Goal: Task Accomplishment & Management: Complete application form

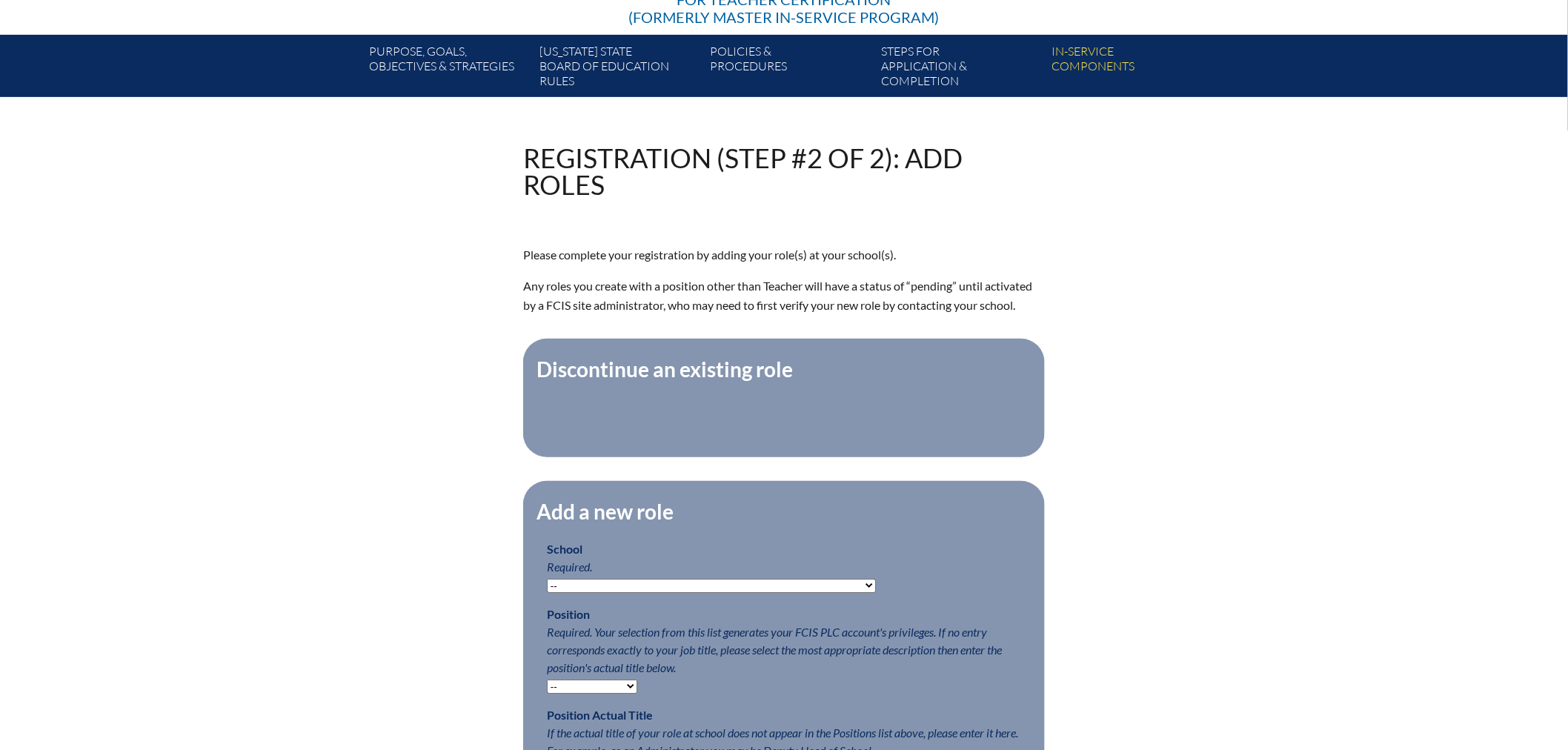
scroll to position [493, 0]
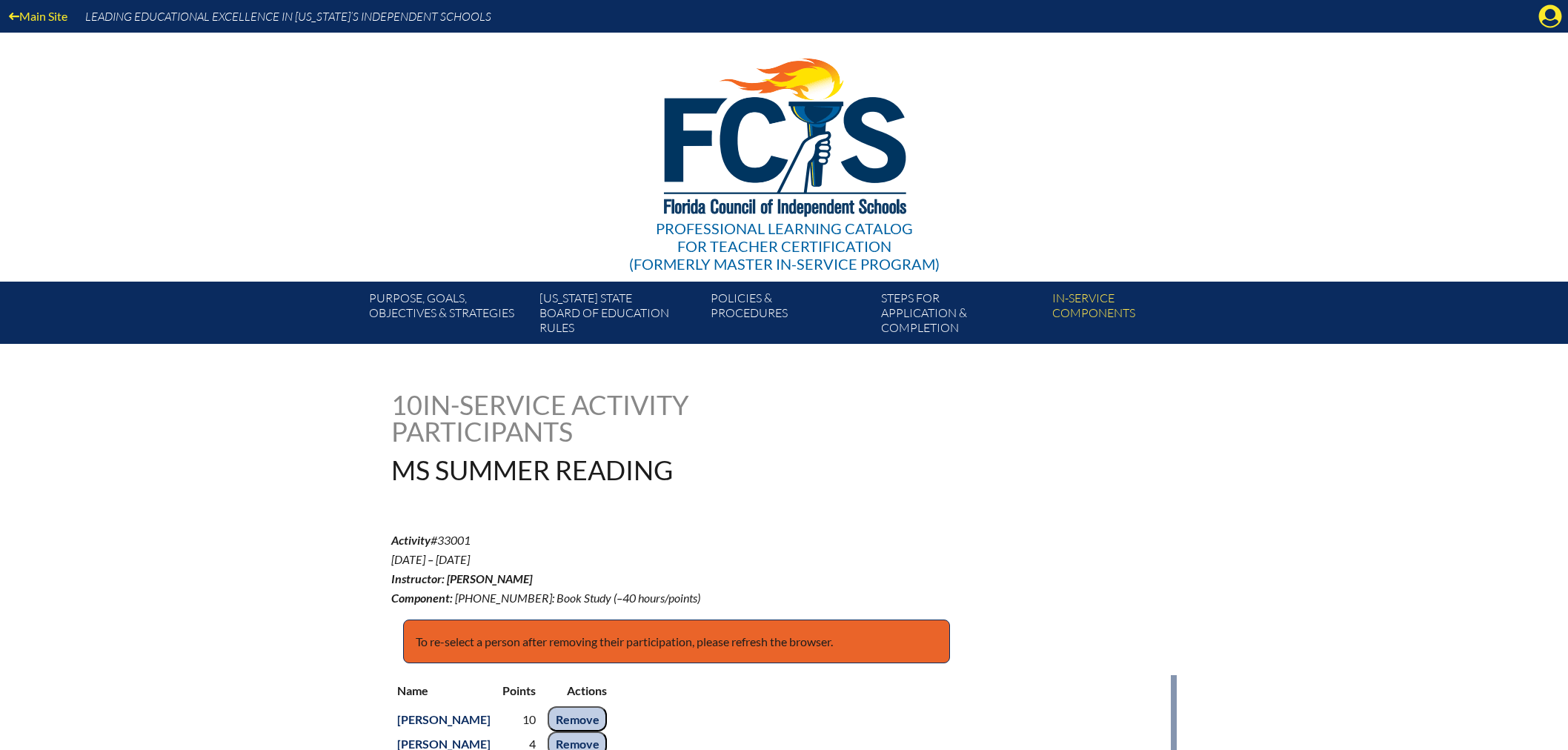
scroll to position [329, 0]
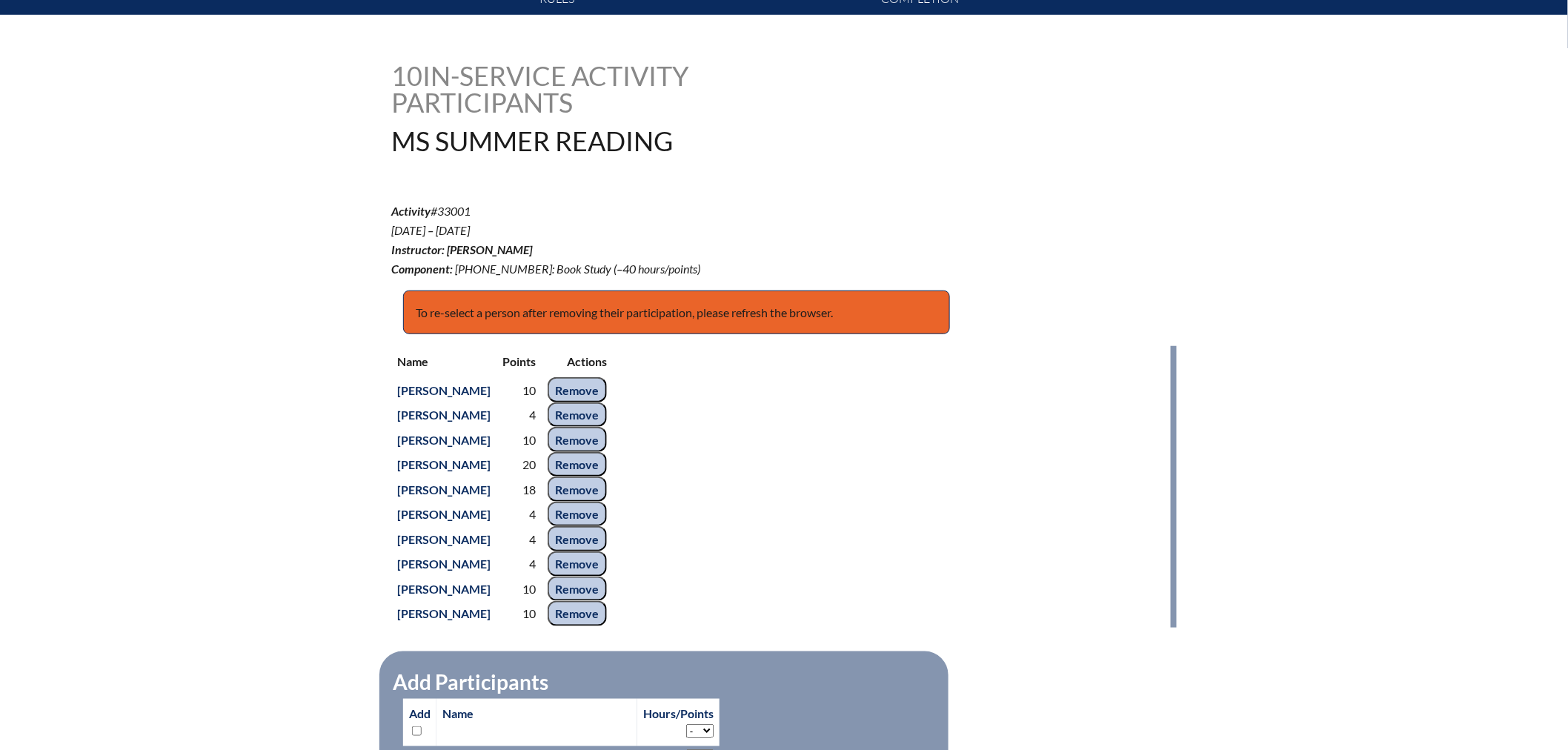
click at [839, 442] on div "Name Points Actions Brittany Bonea 10 Remove Rudolf De Vries 4 Remove Nathan Gi…" at bounding box center [784, 487] width 786 height 281
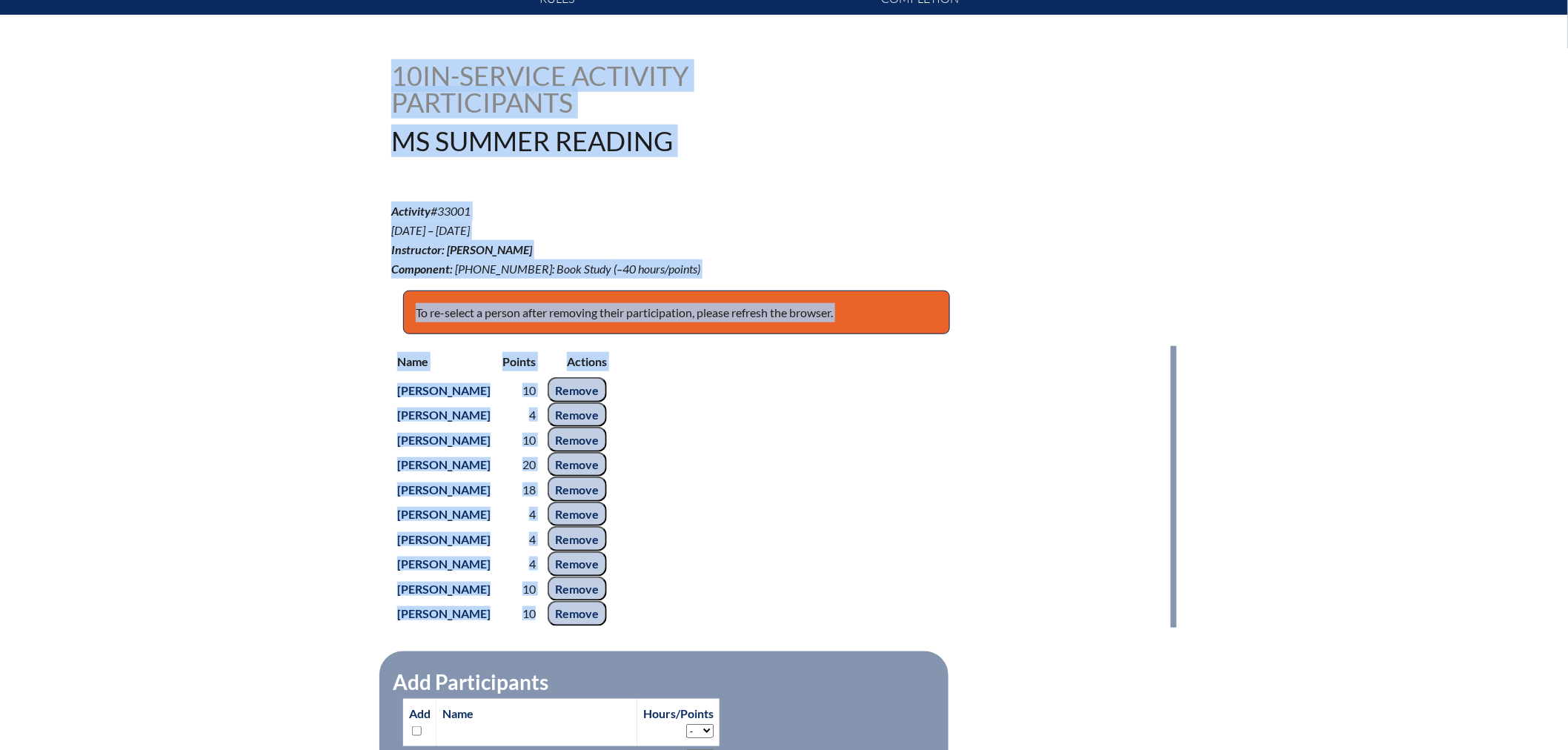
drag, startPoint x: 396, startPoint y: 64, endPoint x: 632, endPoint y: 627, distance: 610.5
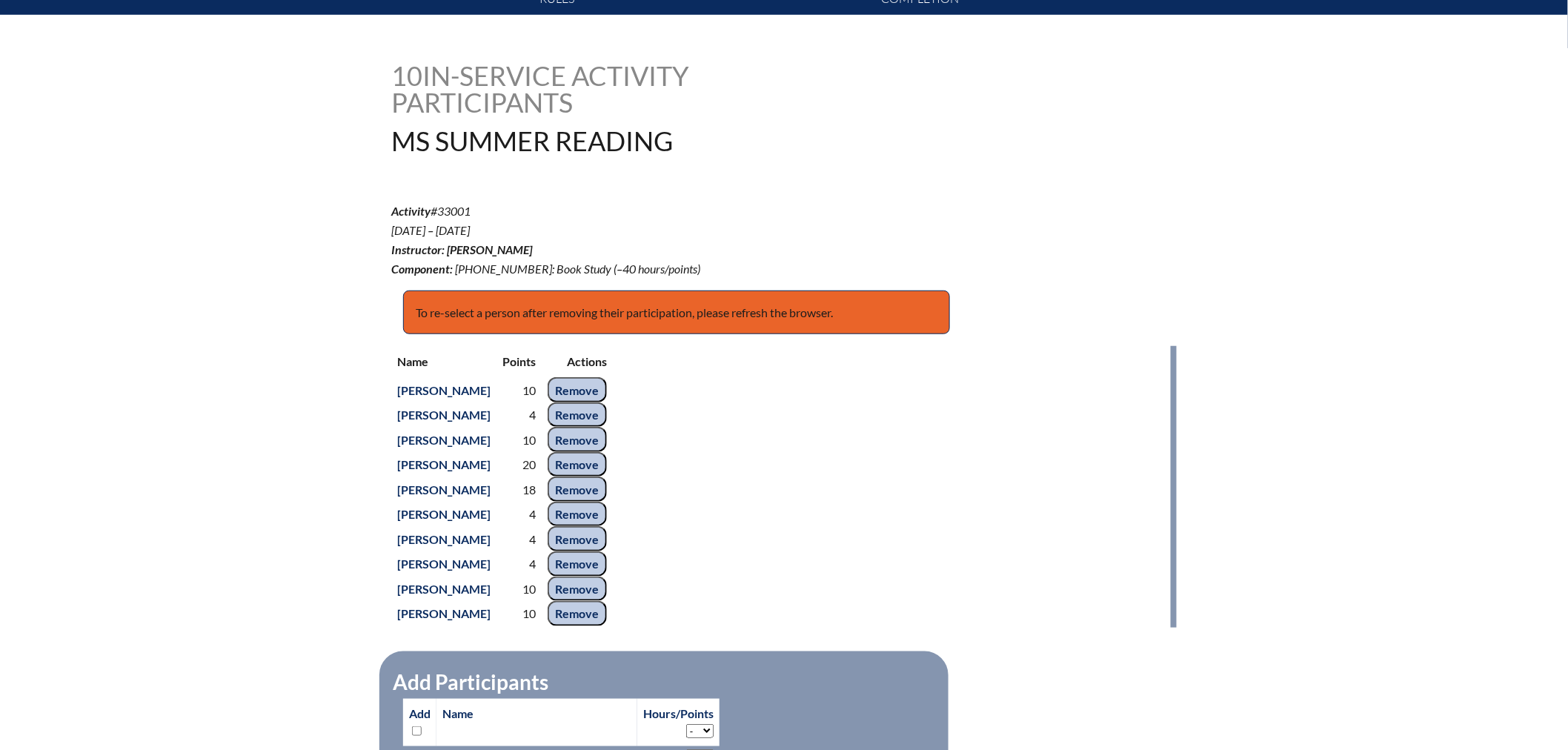
click at [925, 553] on div "Name Points Actions Brittany Bonea 10 Remove Rudolf De Vries 4 Remove Nathan Gi…" at bounding box center [784, 487] width 786 height 281
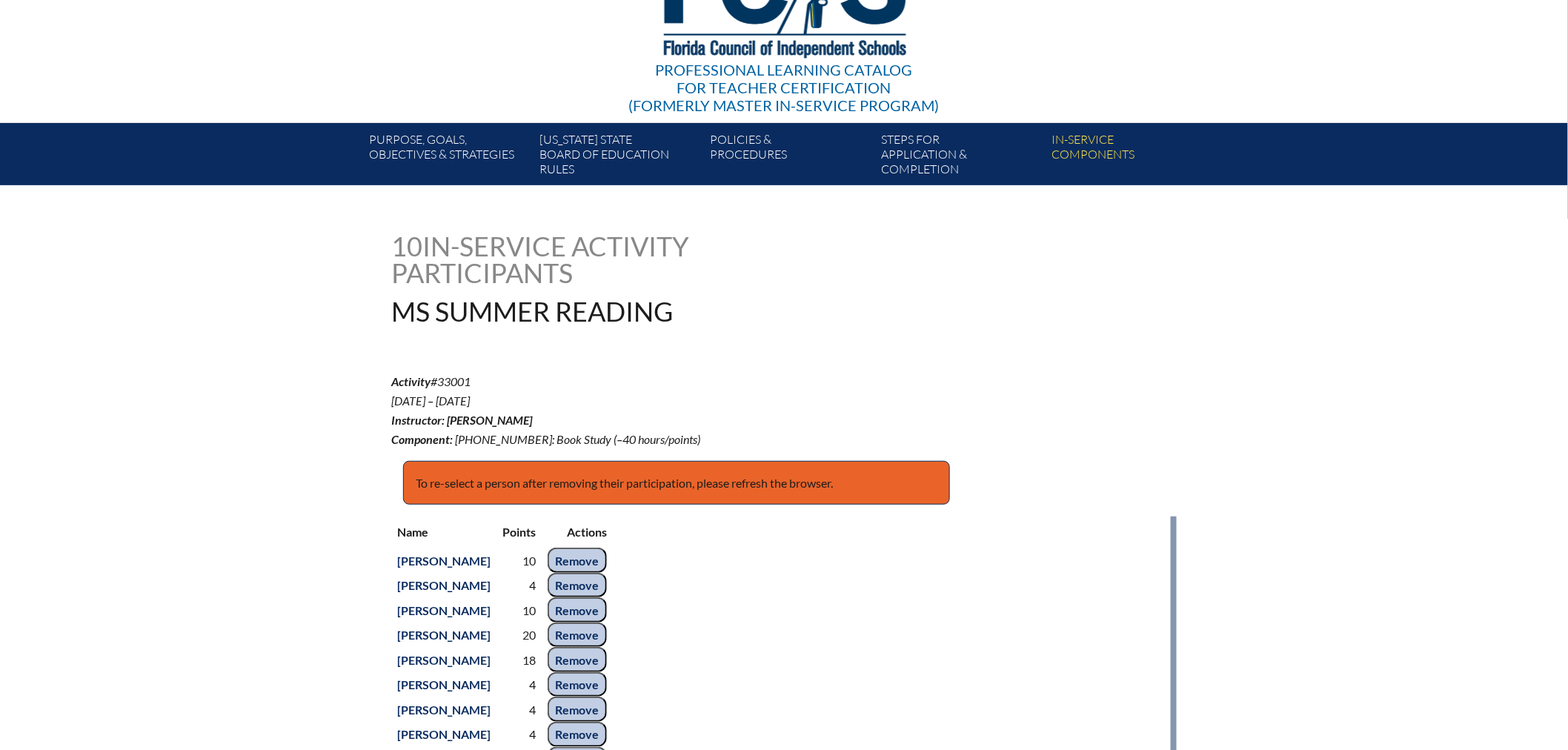
scroll to position [0, 0]
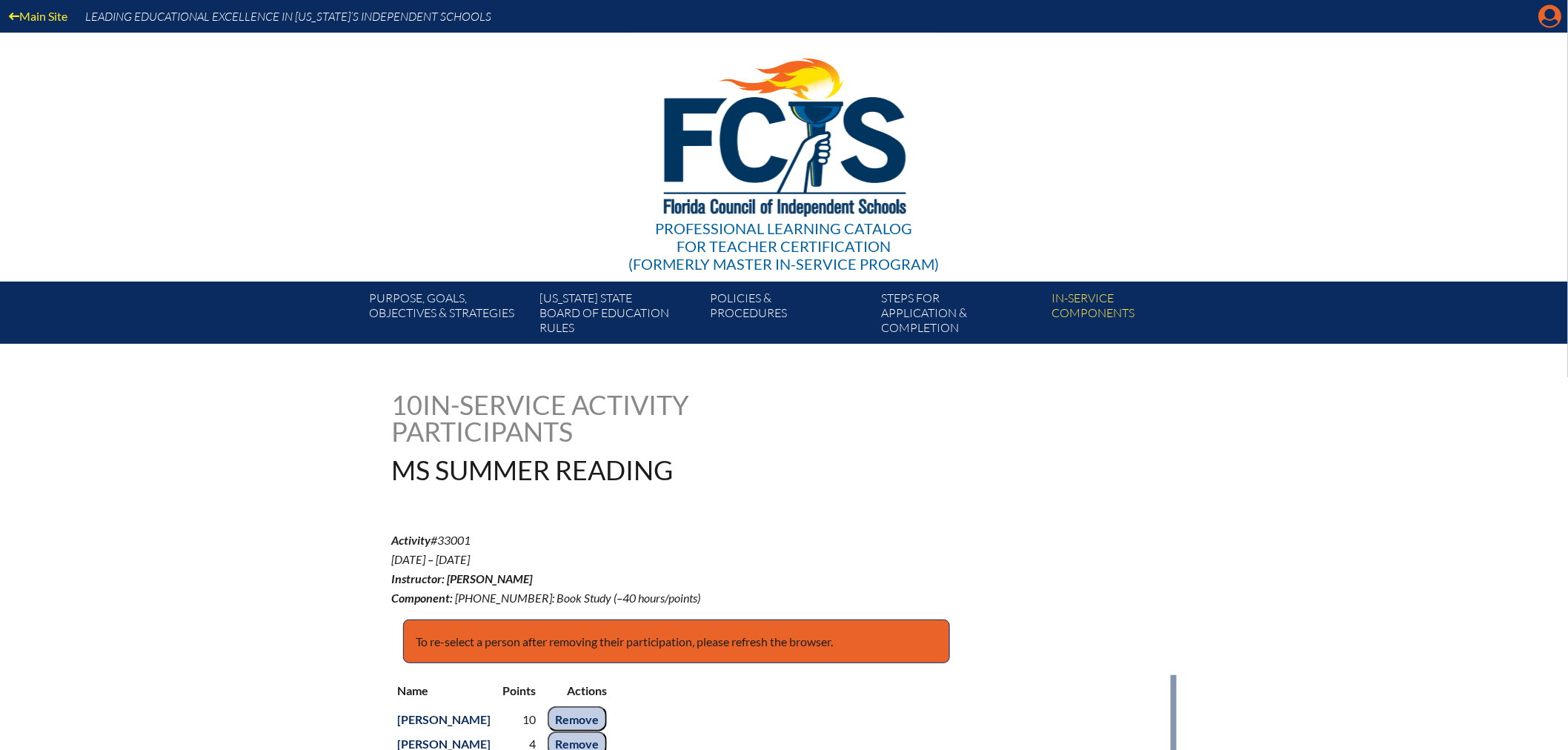
click at [1546, 11] on icon "Manage account" at bounding box center [1550, 16] width 23 height 23
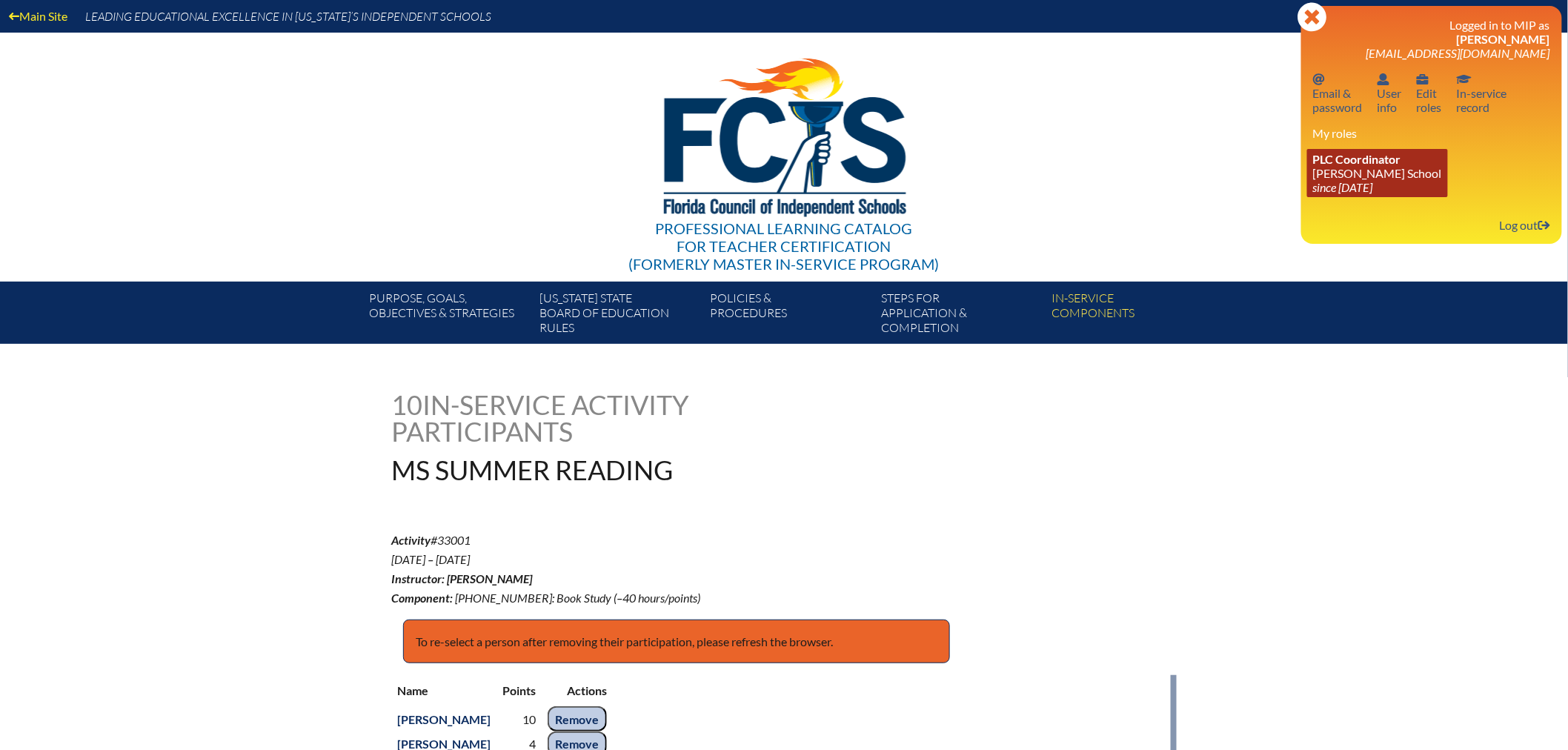
click at [1342, 169] on link "PLC Coordinator Benjamin School since 2006 Aug 1" at bounding box center [1378, 172] width 141 height 48
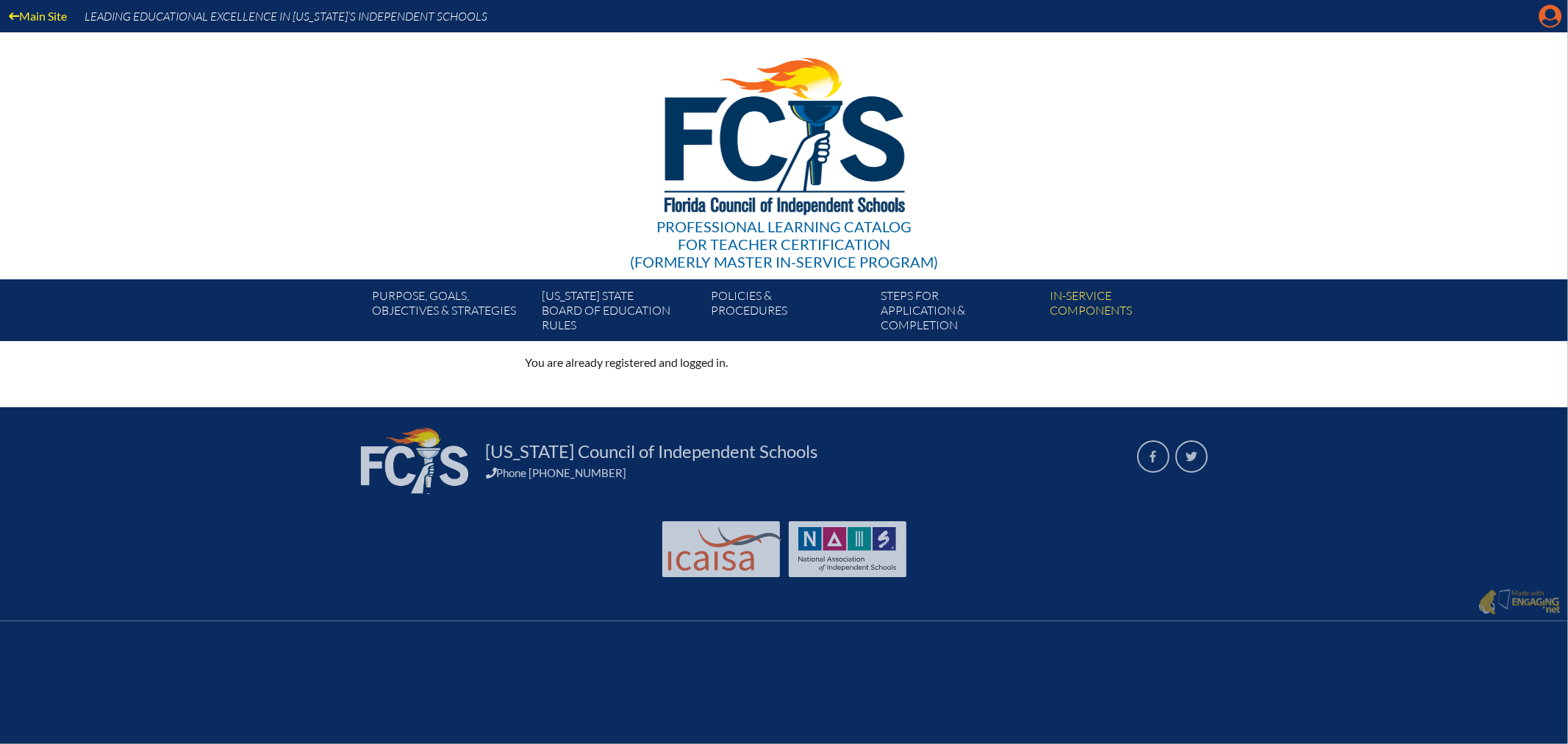
click at [1545, 12] on icon at bounding box center [1550, 17] width 22 height 22
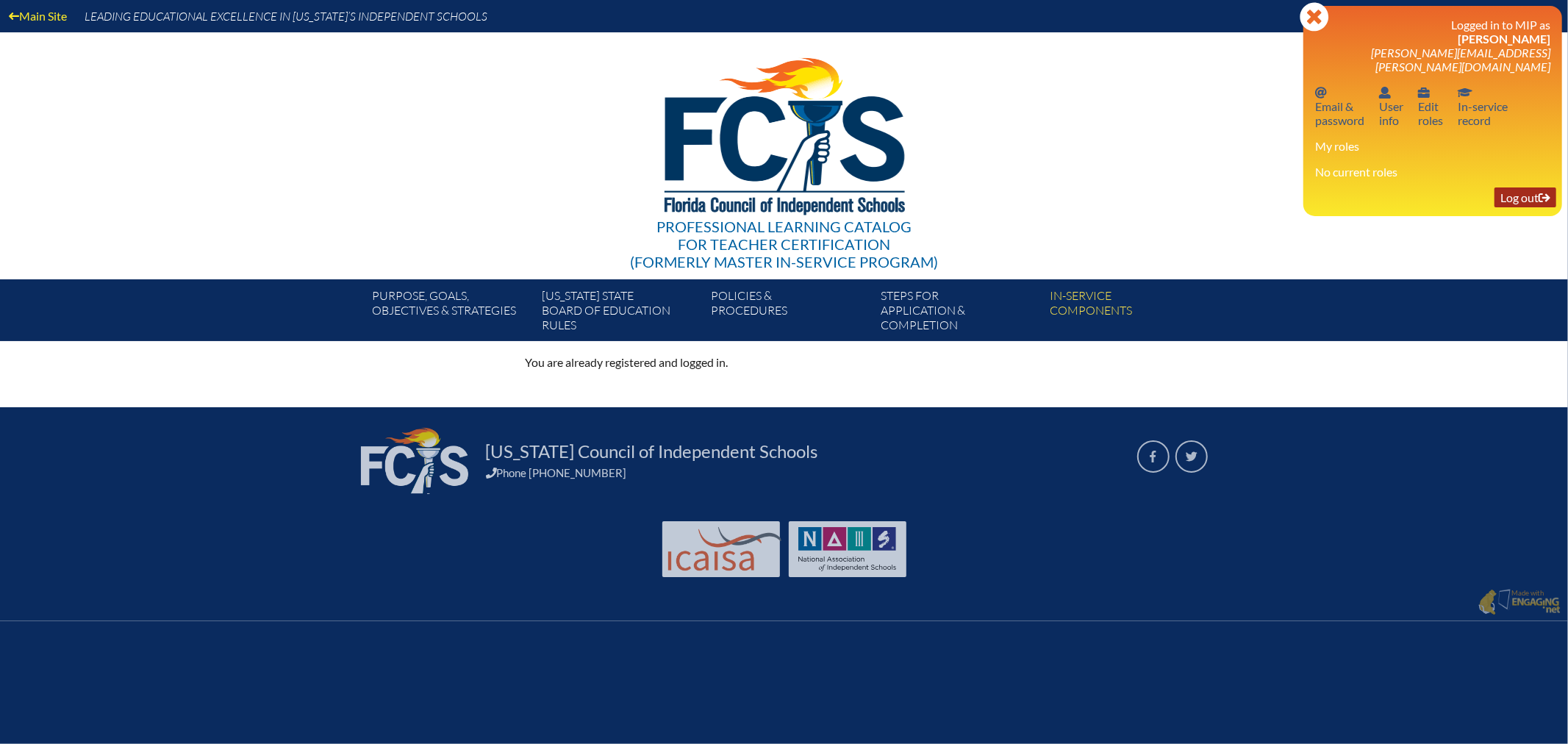
click at [1516, 188] on link "Log out Log out" at bounding box center [1525, 197] width 61 height 20
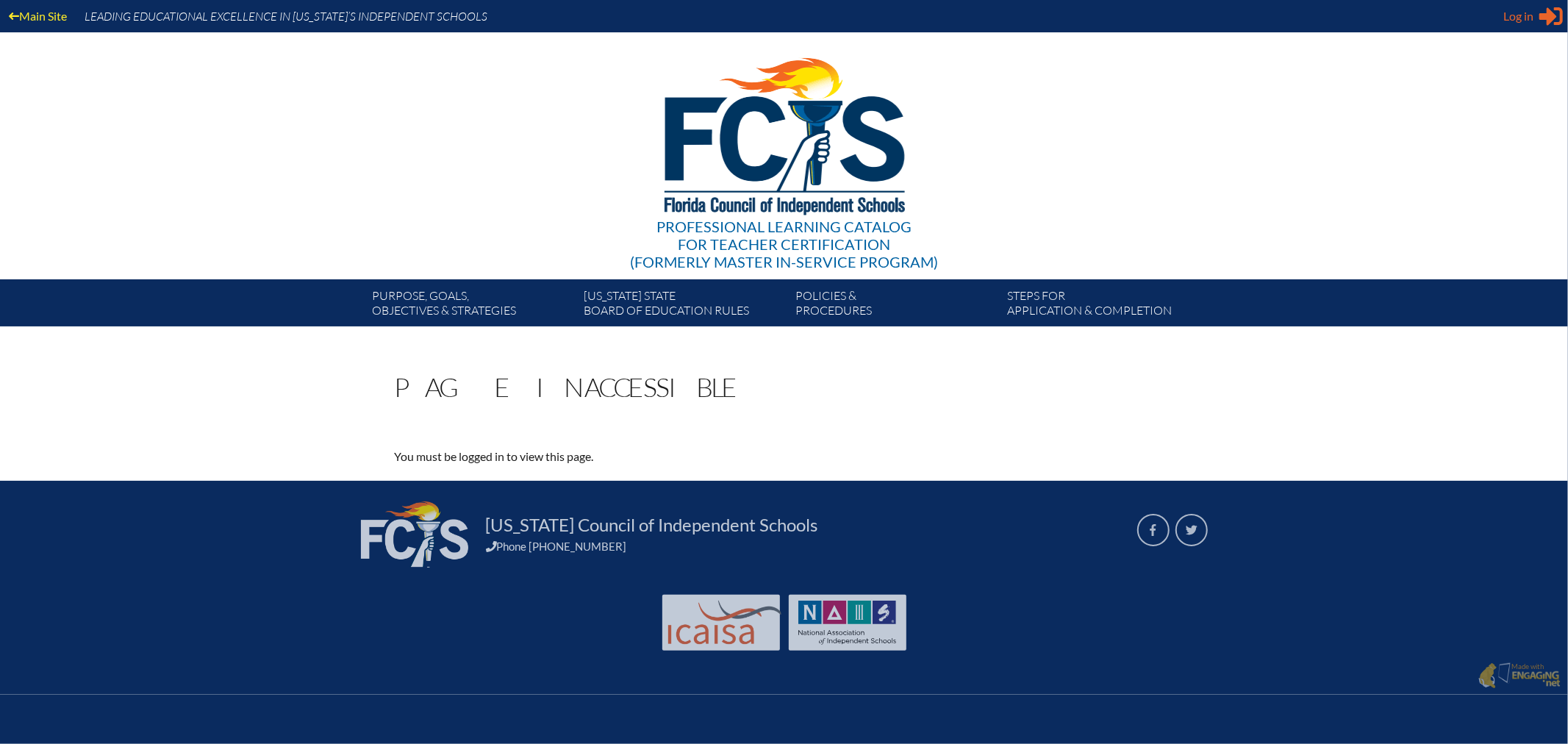
type input "[EMAIL_ADDRESS][DOMAIN_NAME]"
click at [1519, 15] on span "Log in" at bounding box center [1518, 16] width 30 height 18
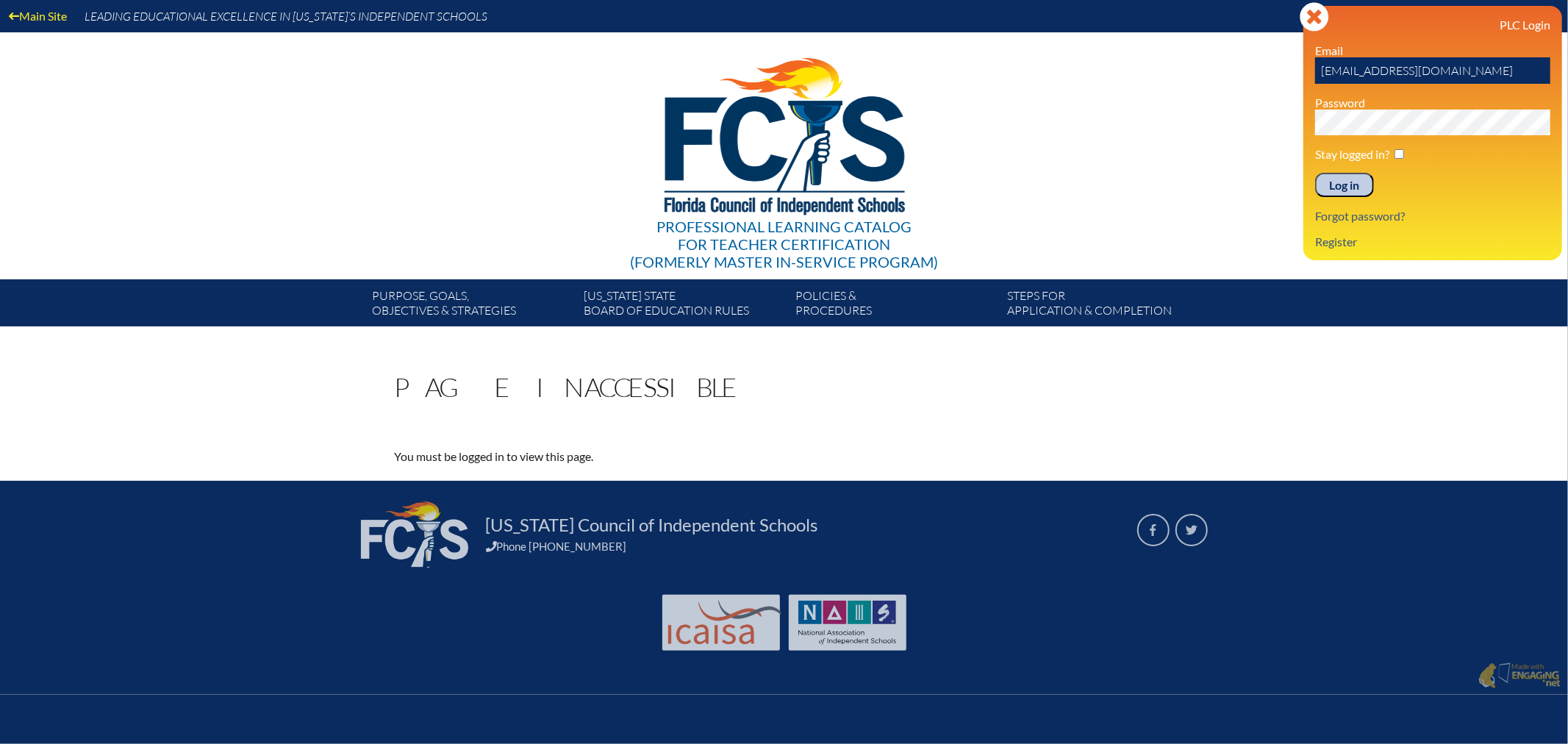
click at [1338, 179] on input "Log in" at bounding box center [1344, 185] width 59 height 25
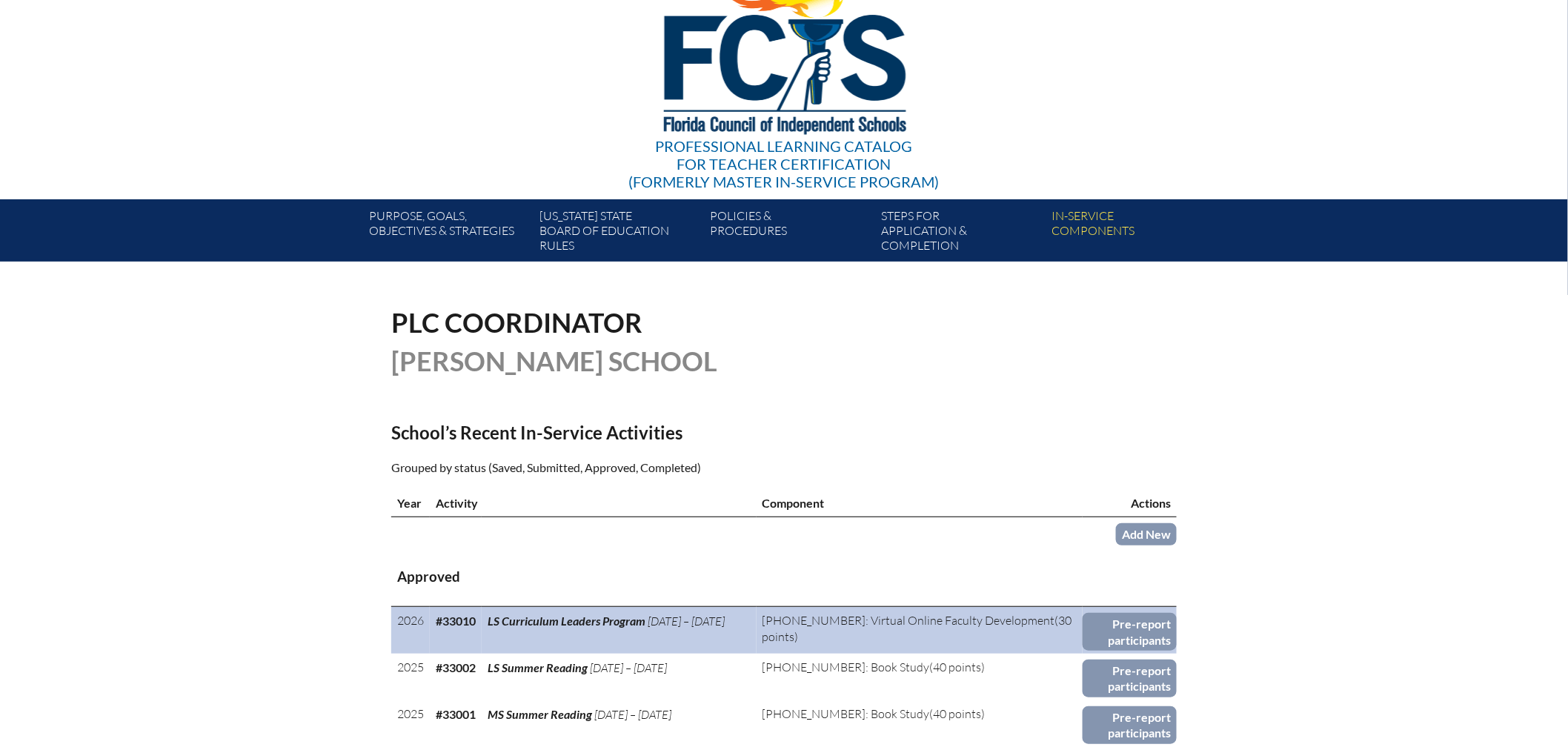
scroll to position [164, 0]
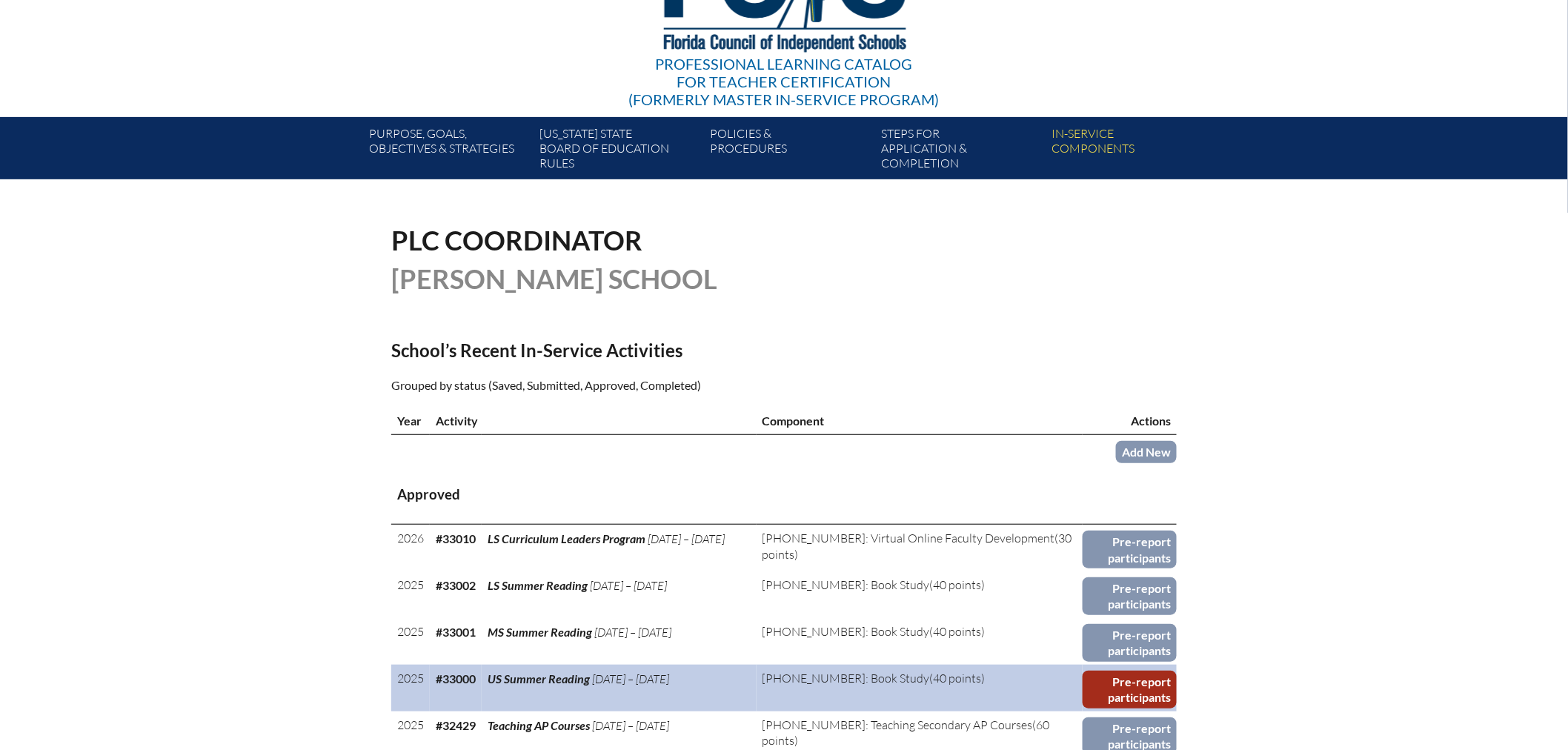
click at [1112, 680] on link "Pre-report participants" at bounding box center [1130, 689] width 94 height 38
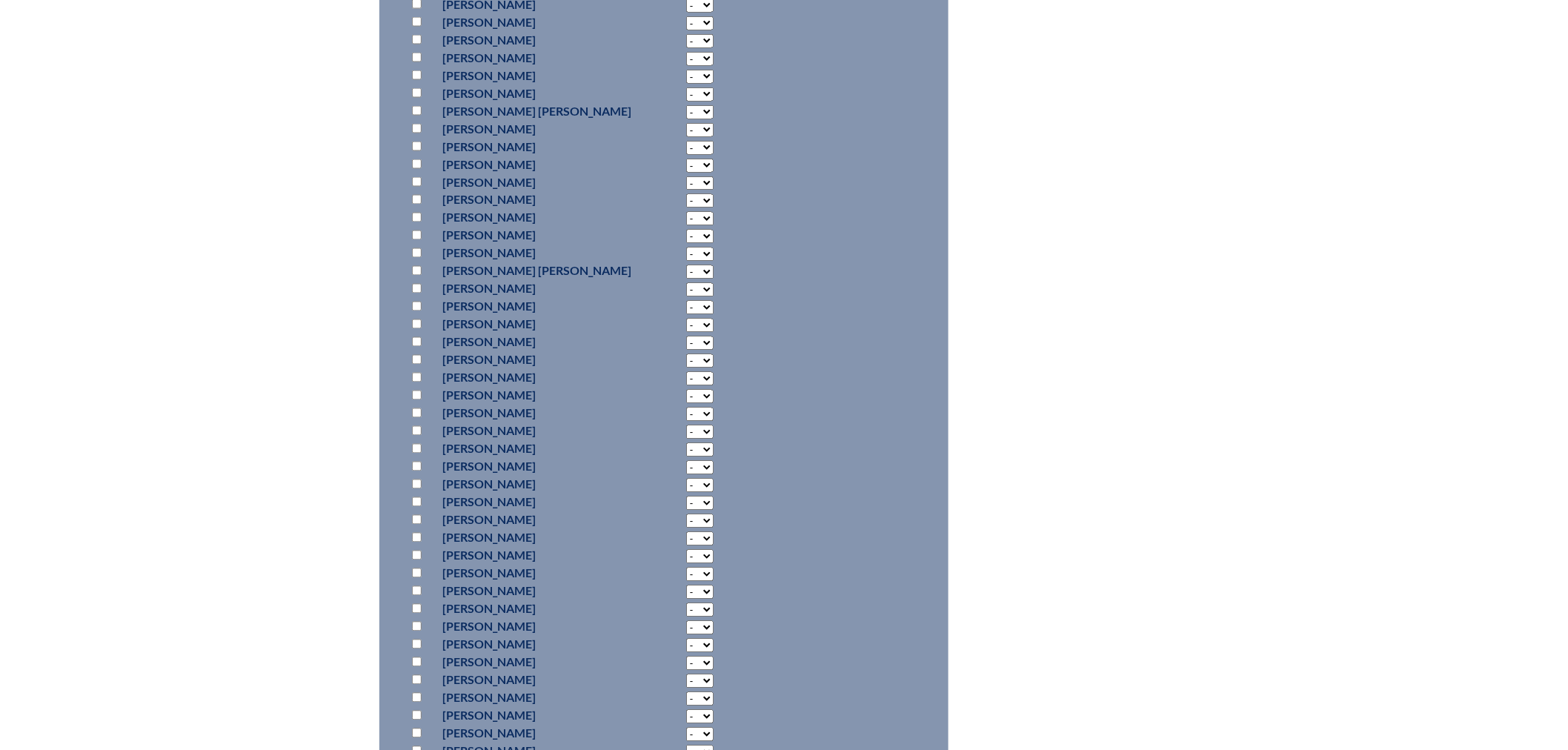
scroll to position [1152, 0]
click at [414, 690] on input "checkbox" at bounding box center [416, 693] width 9 height 9
checkbox input "true"
click at [415, 707] on input "checkbox" at bounding box center [416, 711] width 9 height 9
checkbox input "true"
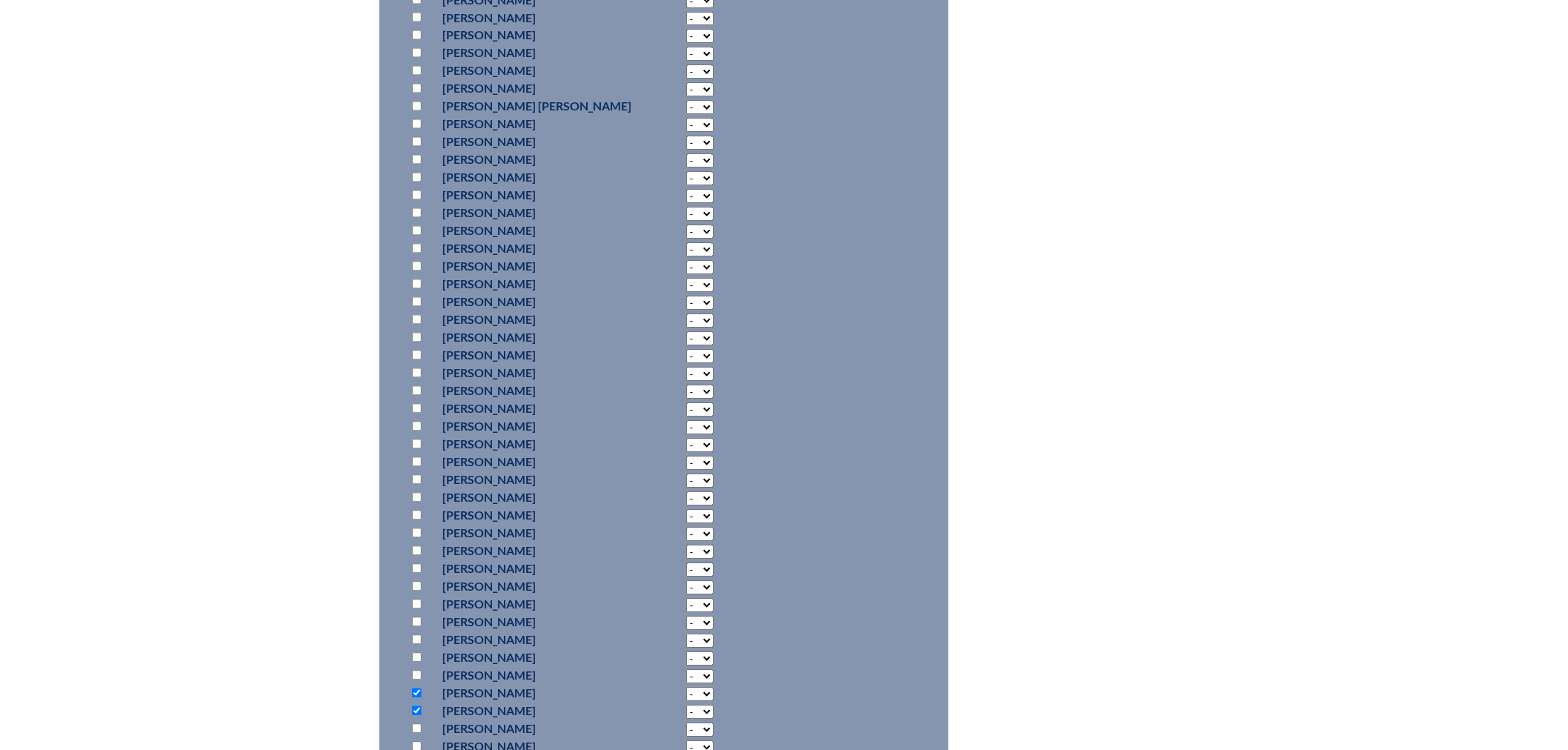
select select "5"
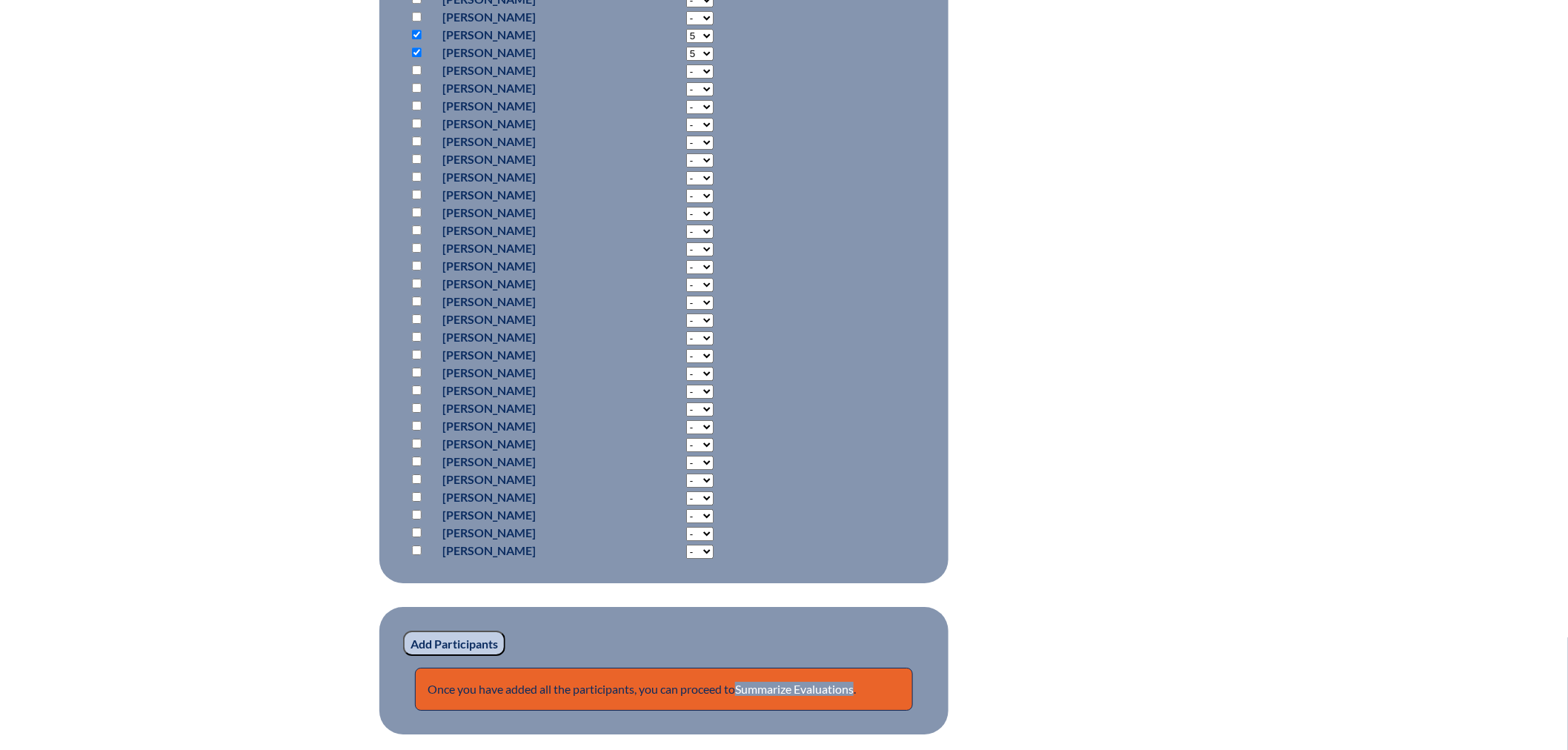
scroll to position [1893, 0]
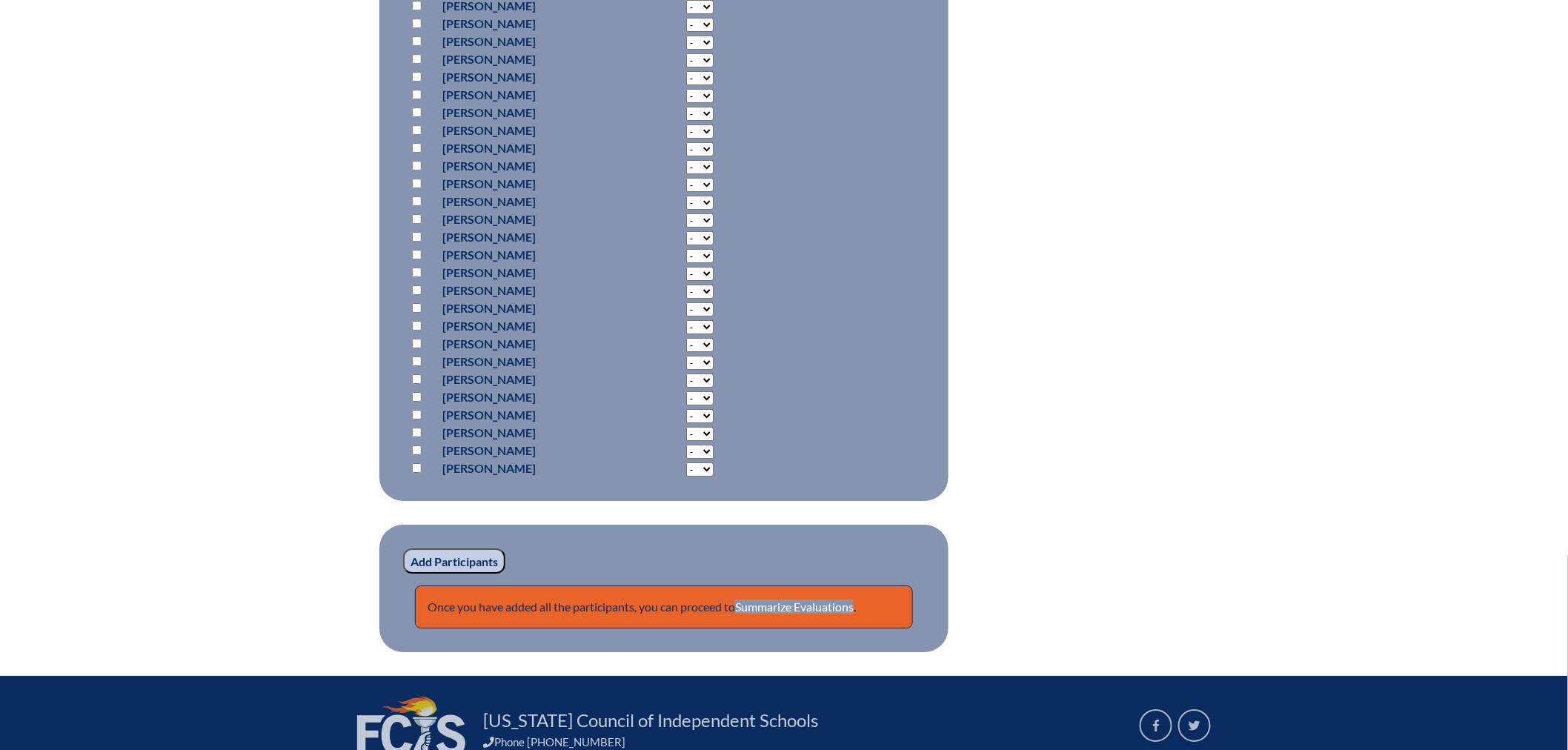
click at [416, 411] on input "checkbox" at bounding box center [416, 414] width 9 height 9
checkbox input "true"
select select "5"
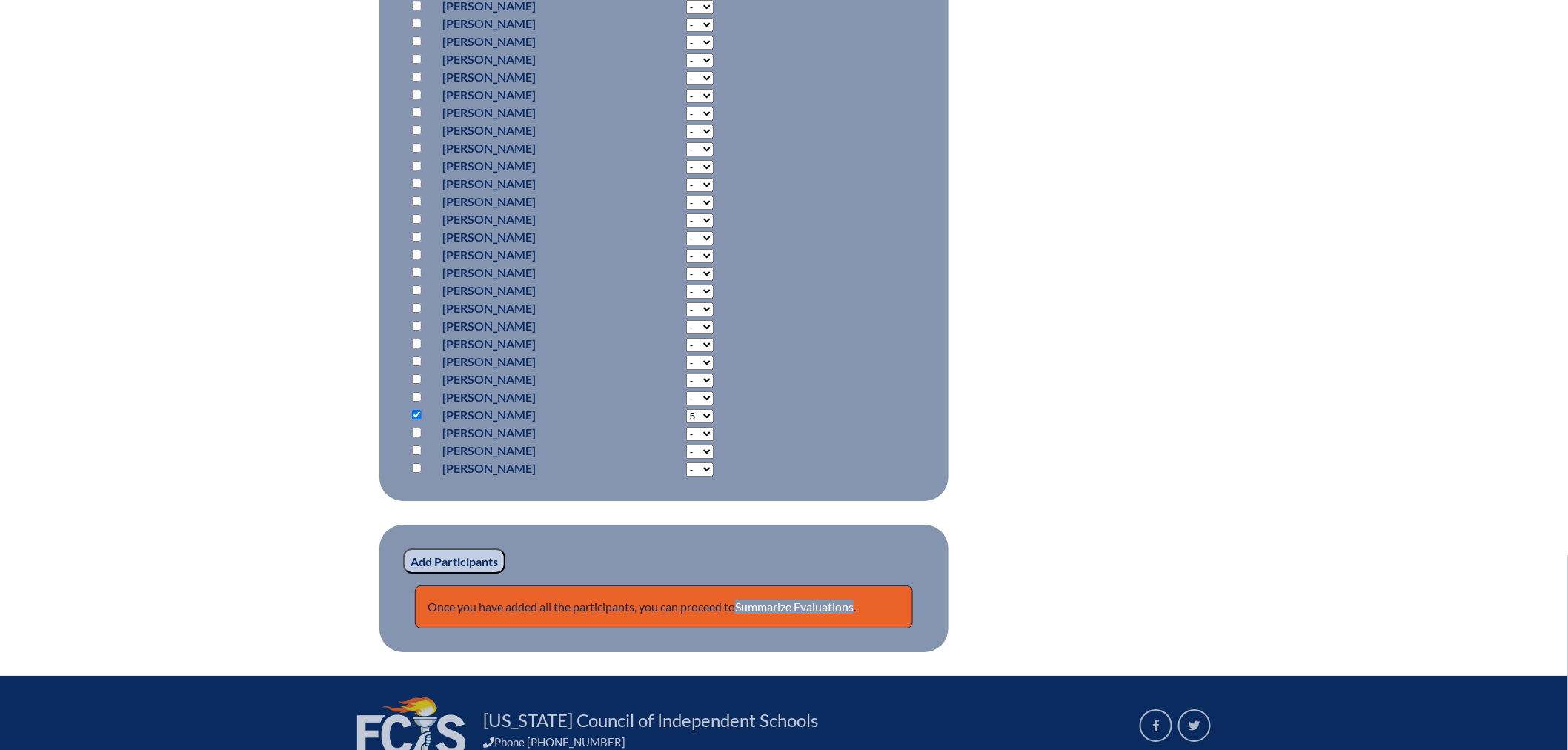
scroll to position [2031, 0]
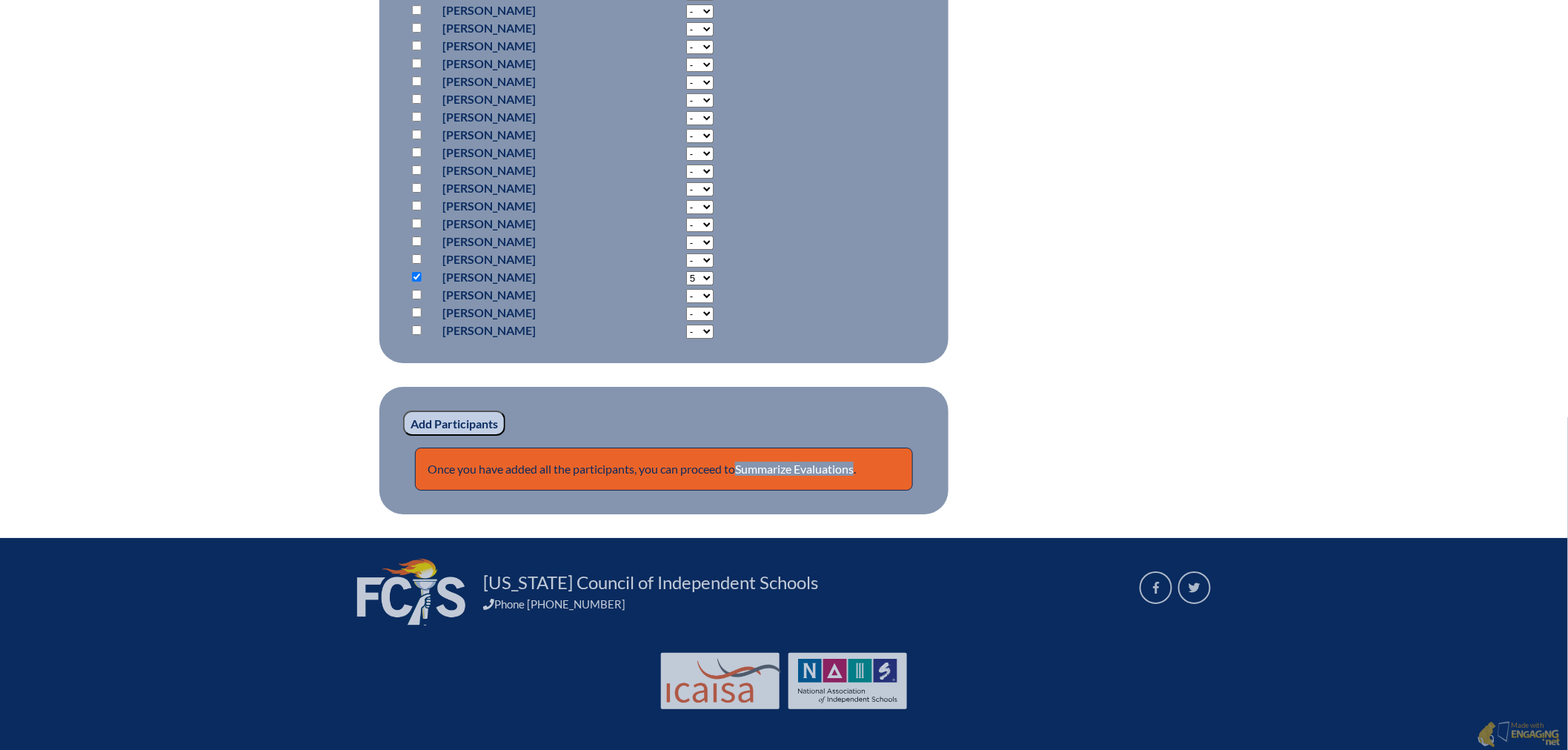
click at [472, 421] on input "Add Participants" at bounding box center [454, 423] width 102 height 25
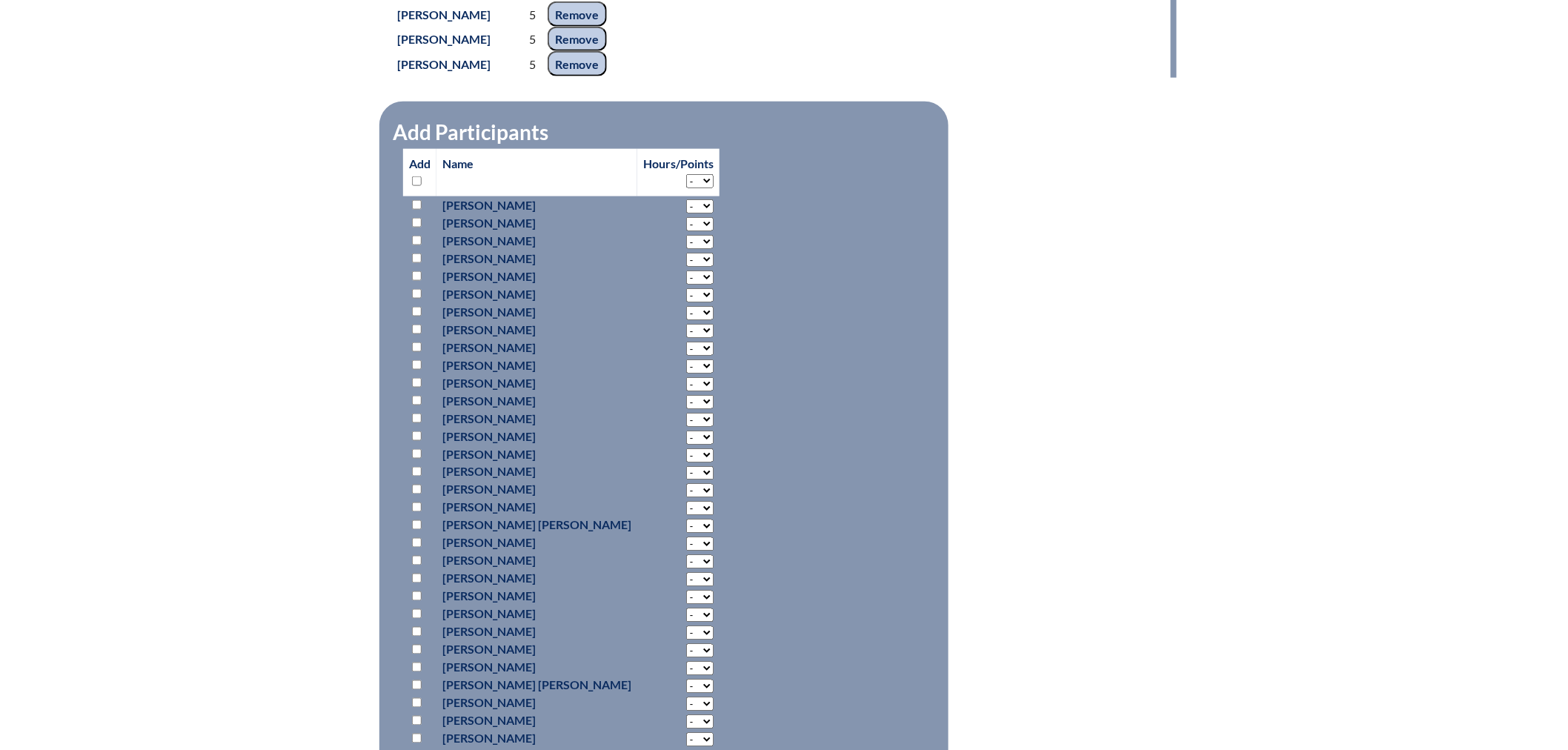
scroll to position [292, 0]
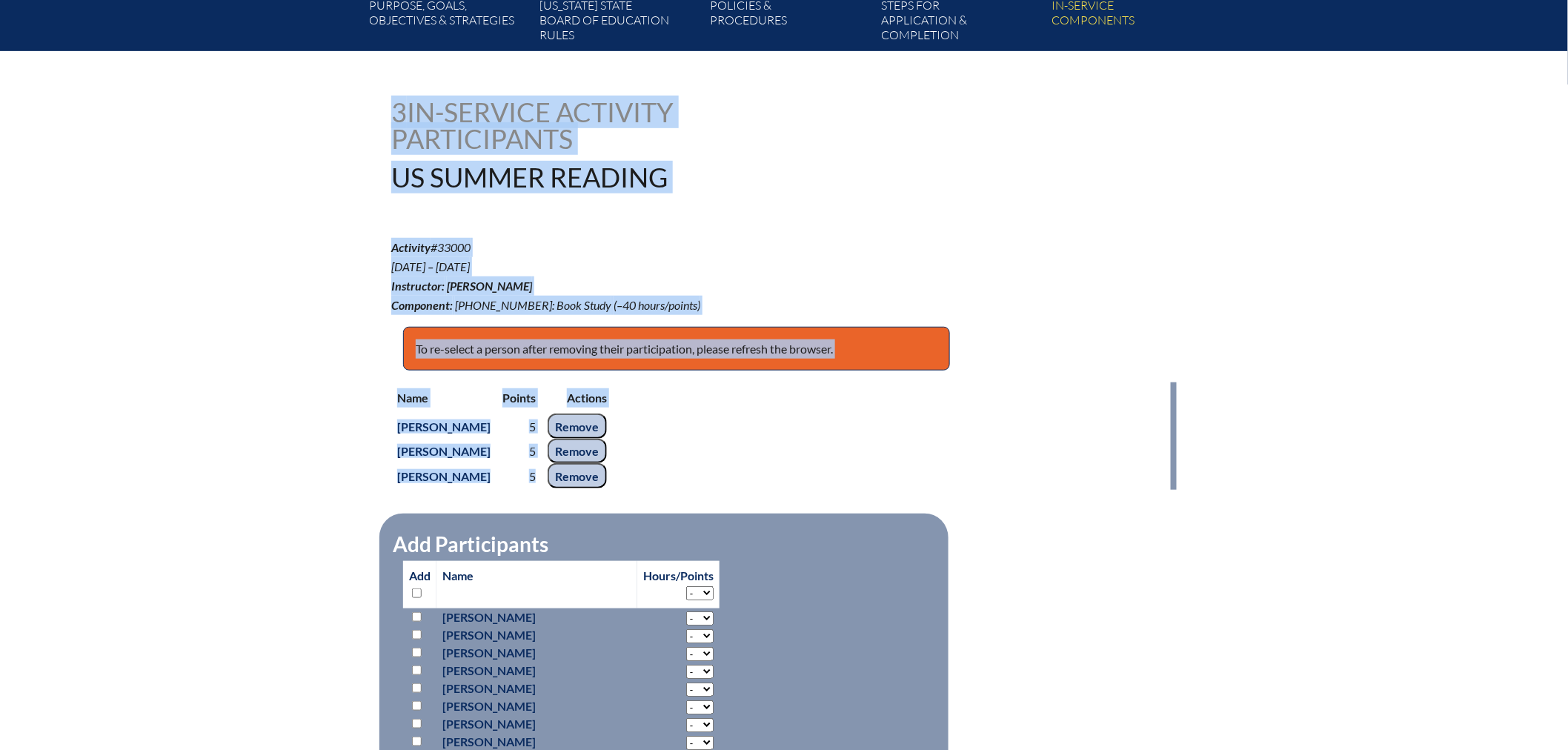
drag, startPoint x: 396, startPoint y: 127, endPoint x: 639, endPoint y: 463, distance: 414.7
click at [917, 148] on div "3 In-service Activity Participants US Summer Reading" at bounding box center [784, 144] width 786 height 92
